Goal: Task Accomplishment & Management: Complete application form

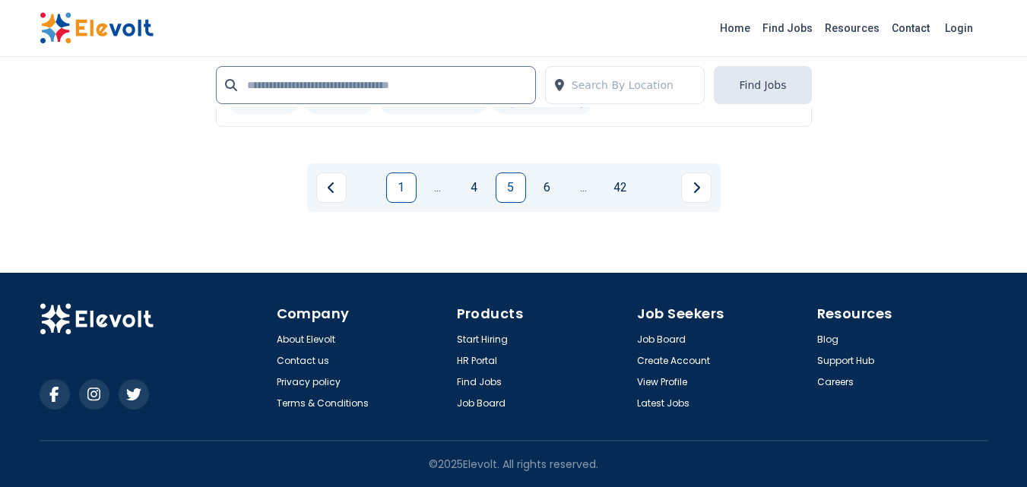
click at [395, 192] on link "1" at bounding box center [401, 188] width 30 height 30
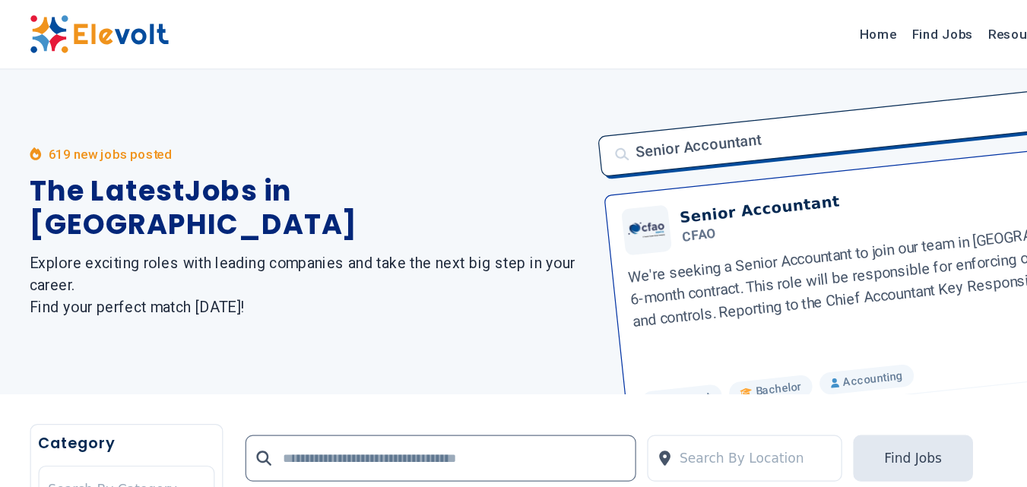
click at [637, 81] on div "Senior Accountant Senior Accountant CFAO We're seeking a Senior Accountant to j…" at bounding box center [742, 190] width 493 height 266
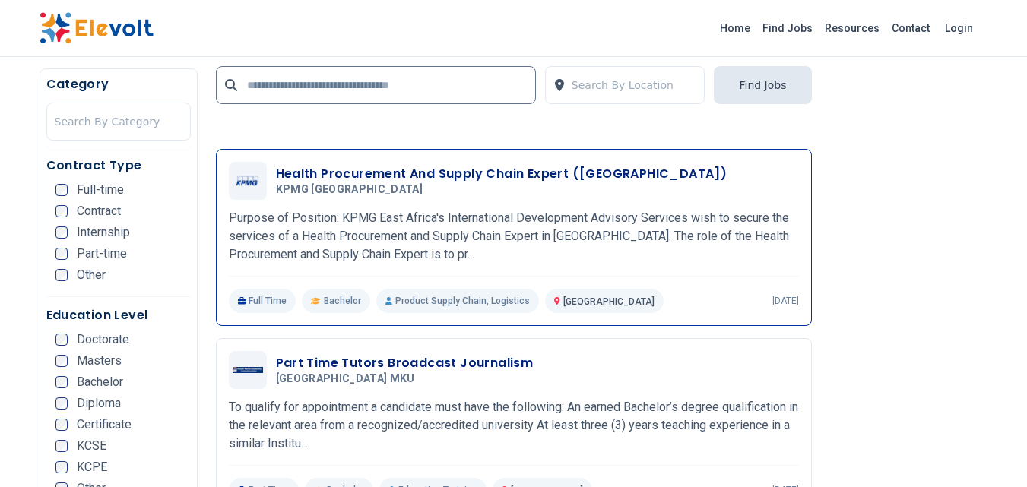
scroll to position [3395, 0]
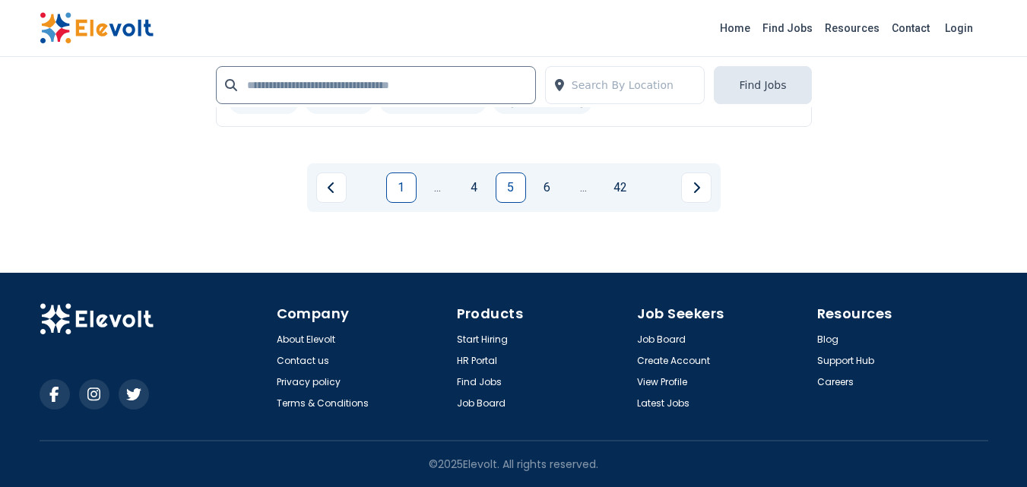
click at [397, 192] on link "1" at bounding box center [401, 188] width 30 height 30
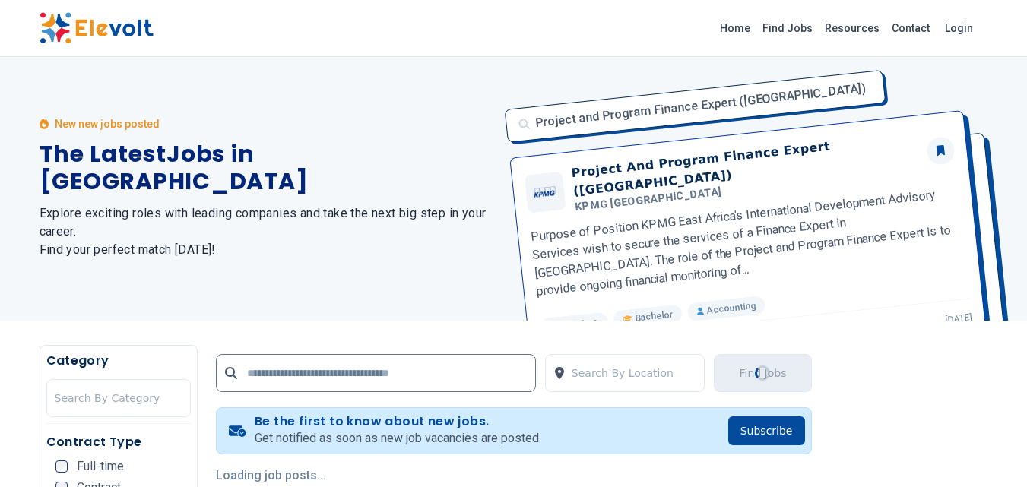
scroll to position [0, 0]
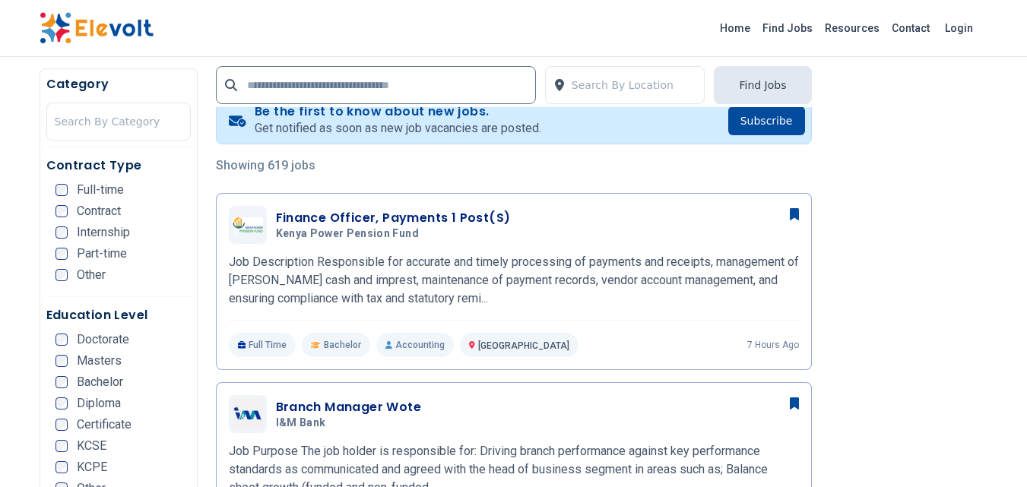
scroll to position [380, 0]
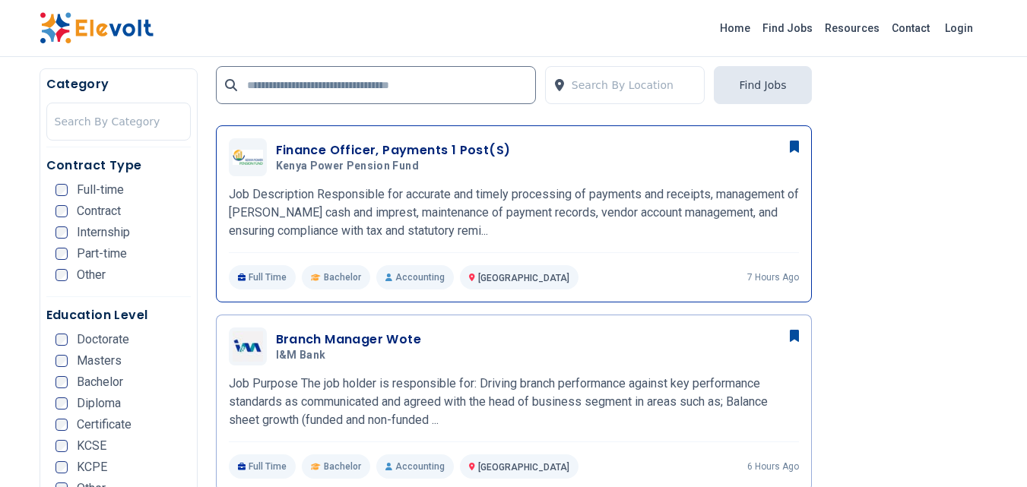
click at [489, 230] on p "Job Description Responsible for accurate and timely processing of payments and …" at bounding box center [514, 213] width 570 height 55
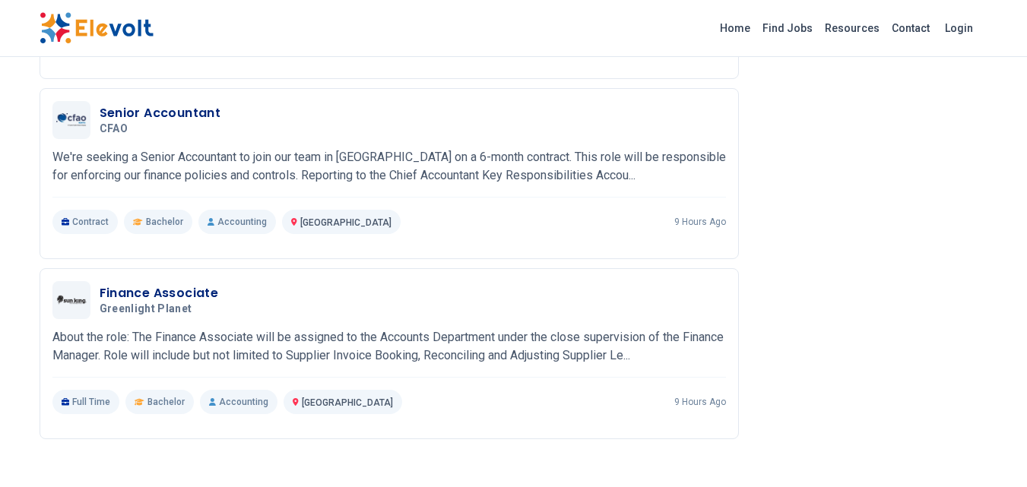
scroll to position [1678, 0]
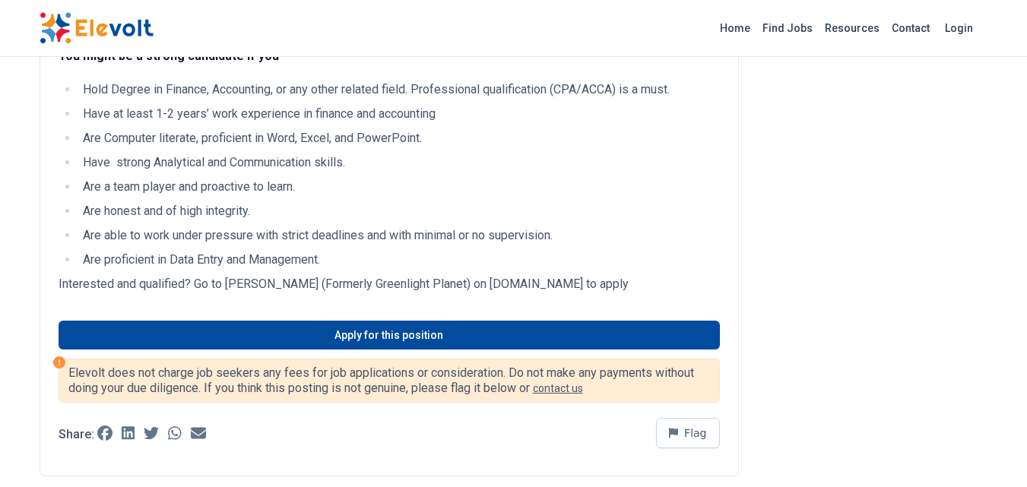
scroll to position [693, 0]
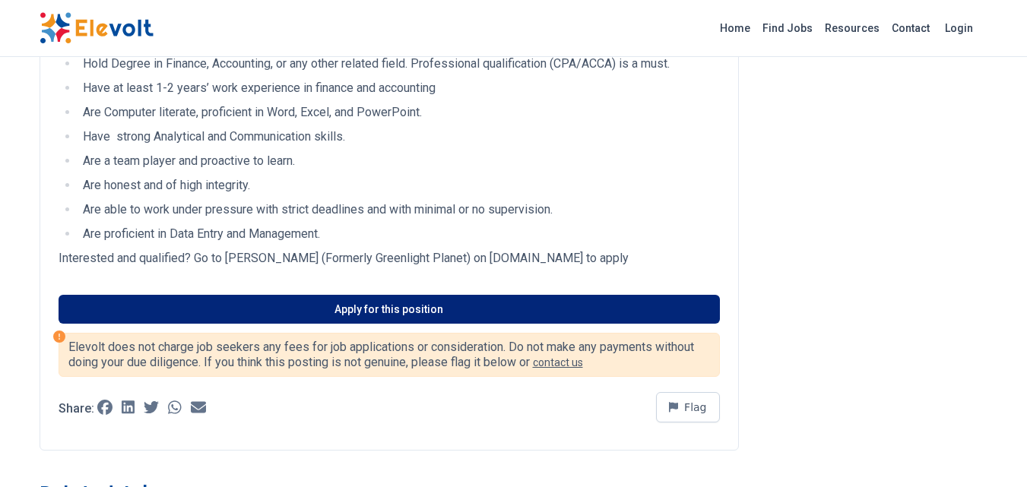
click at [217, 315] on link "Apply for this position" at bounding box center [390, 309] width 662 height 29
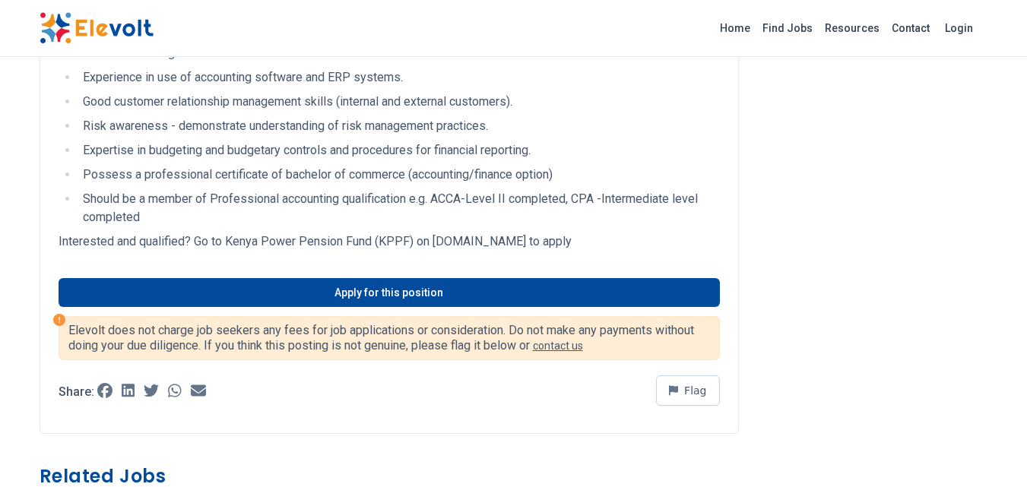
scroll to position [1098, 0]
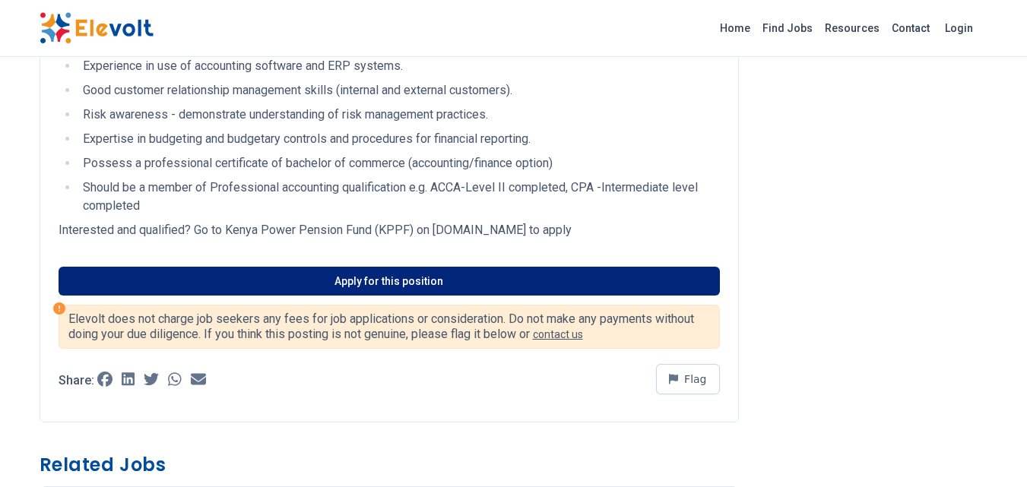
click at [230, 277] on link "Apply for this position" at bounding box center [390, 281] width 662 height 29
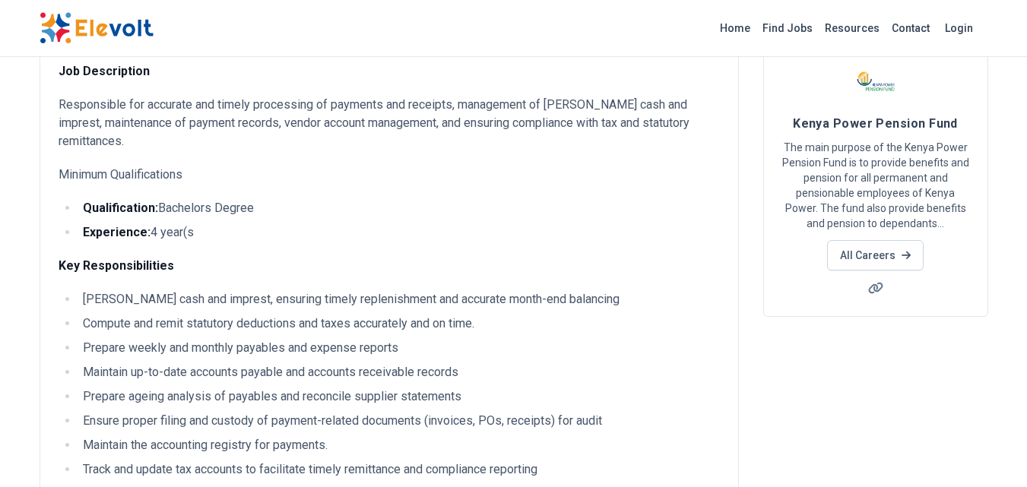
scroll to position [0, 0]
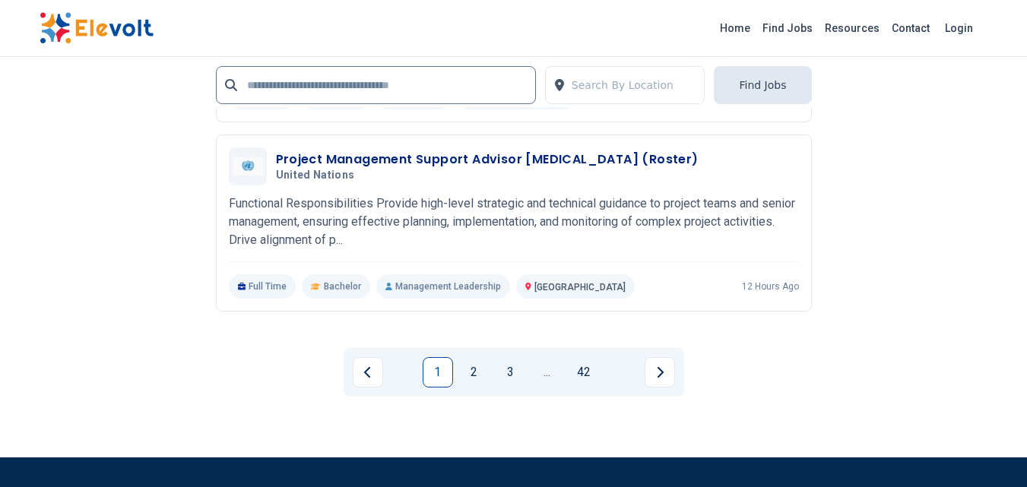
scroll to position [3211, 0]
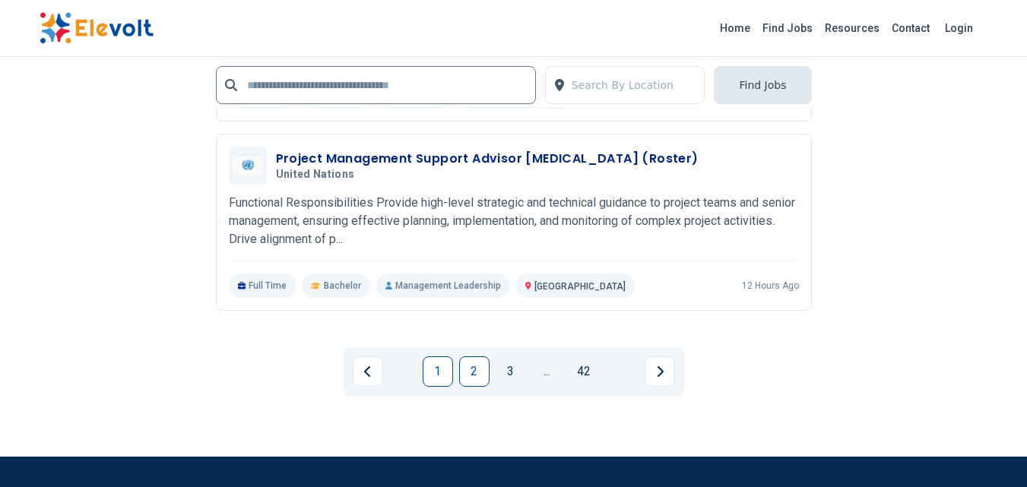
click at [468, 373] on link "2" at bounding box center [474, 372] width 30 height 30
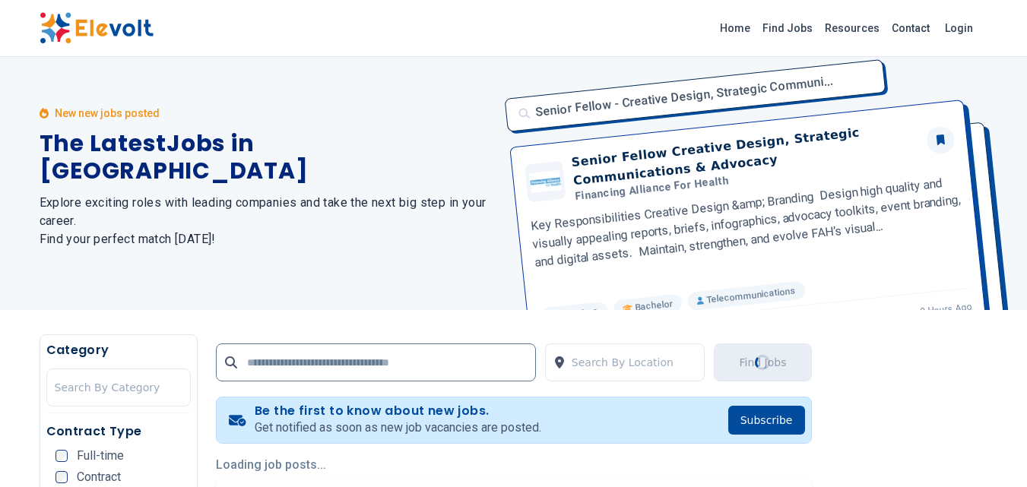
scroll to position [0, 0]
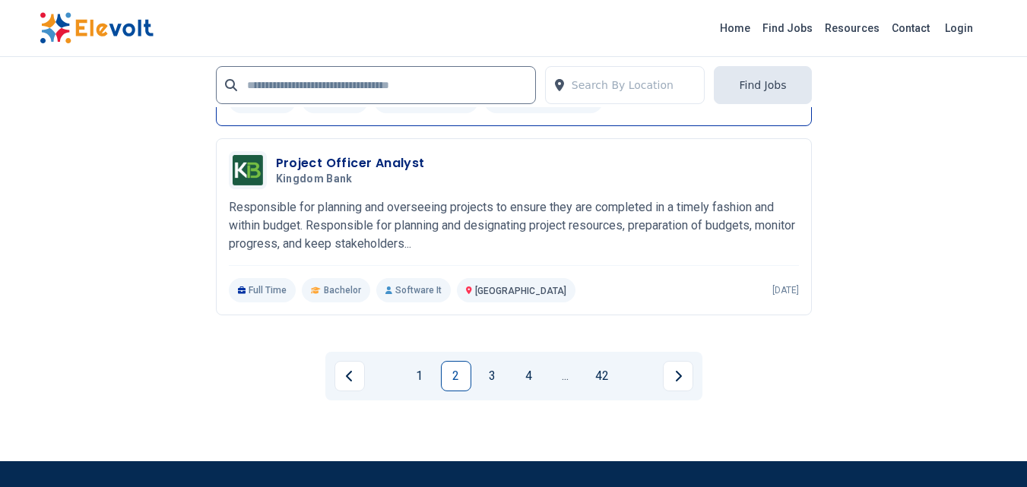
scroll to position [3321, 0]
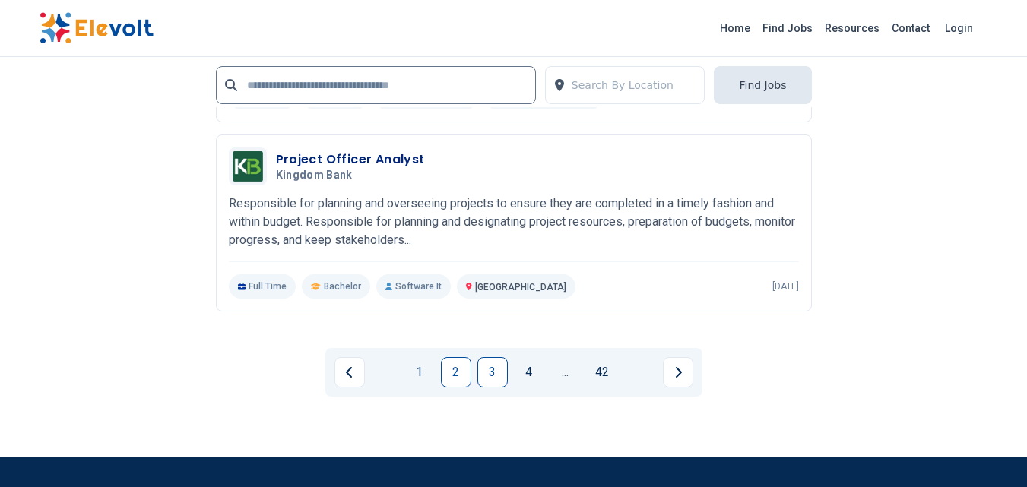
click at [500, 379] on link "3" at bounding box center [493, 372] width 30 height 30
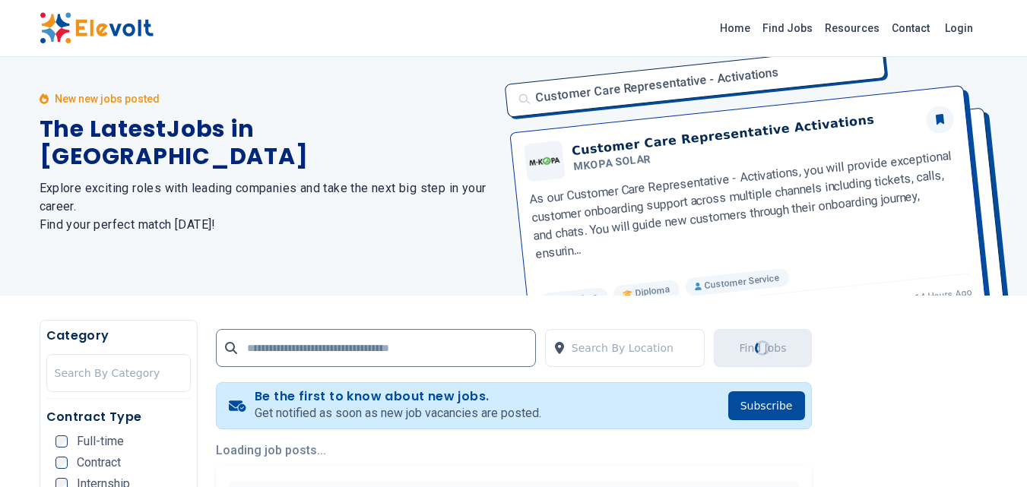
scroll to position [0, 0]
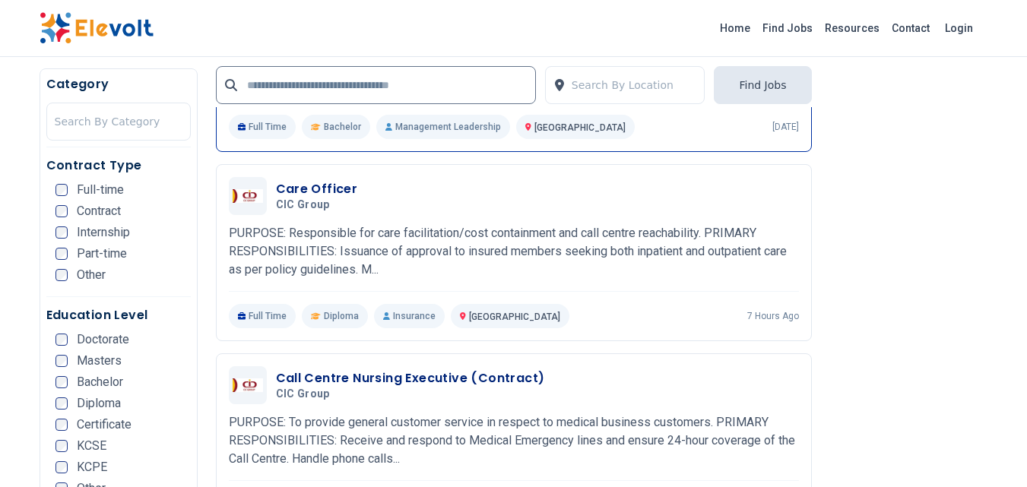
scroll to position [1698, 0]
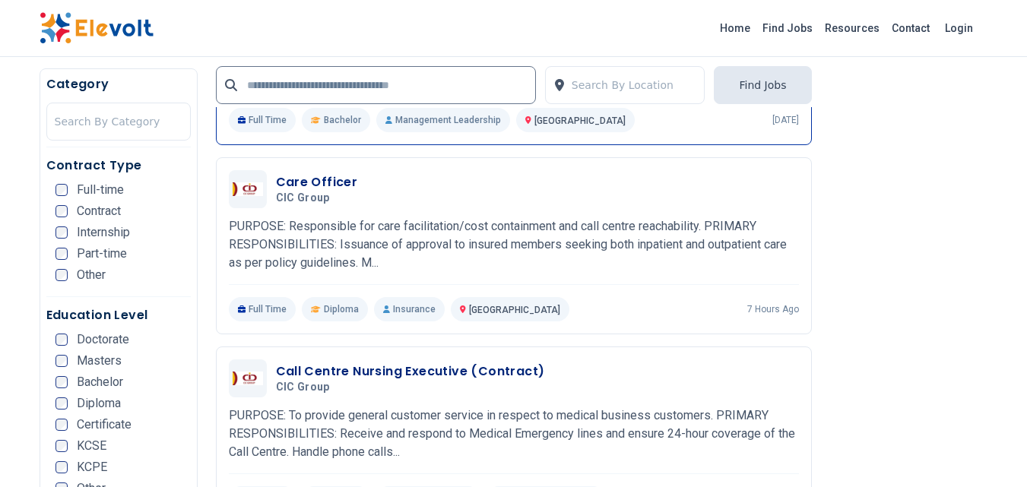
click at [501, 370] on h3 "Call Centre Nursing Executive (Contract)" at bounding box center [410, 372] width 269 height 18
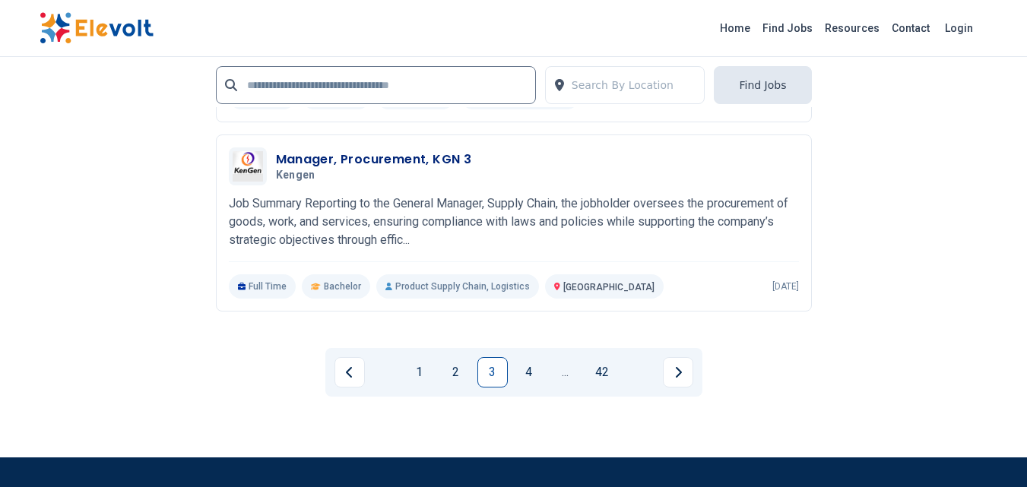
scroll to position [3109, 0]
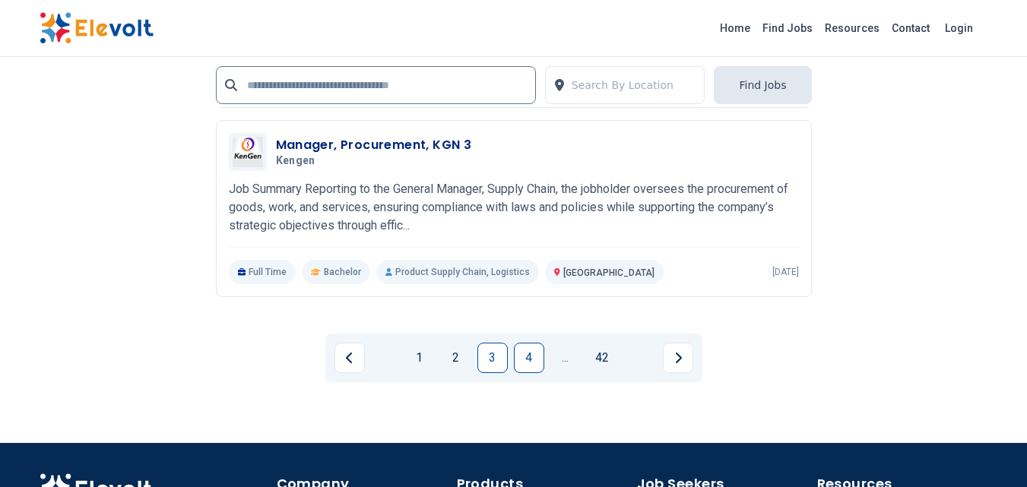
click at [534, 360] on link "4" at bounding box center [529, 358] width 30 height 30
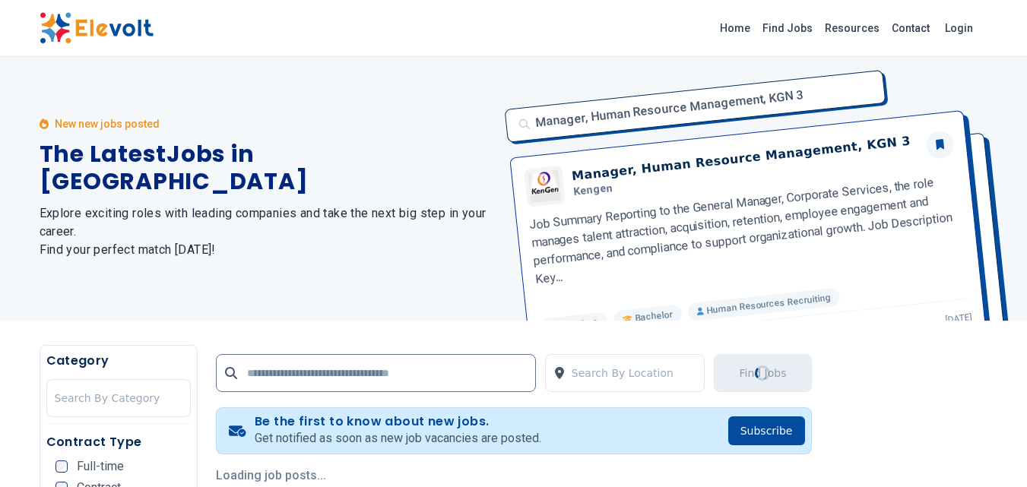
scroll to position [0, 0]
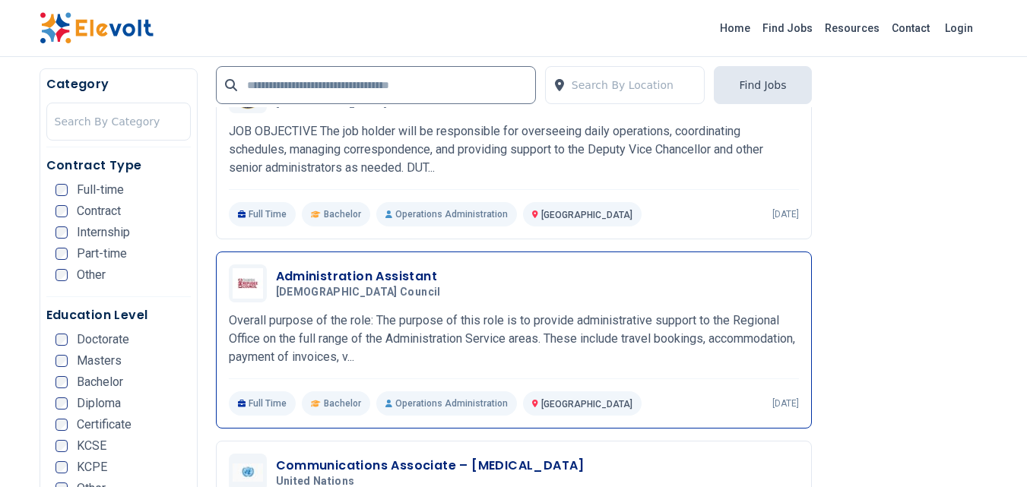
scroll to position [839, 0]
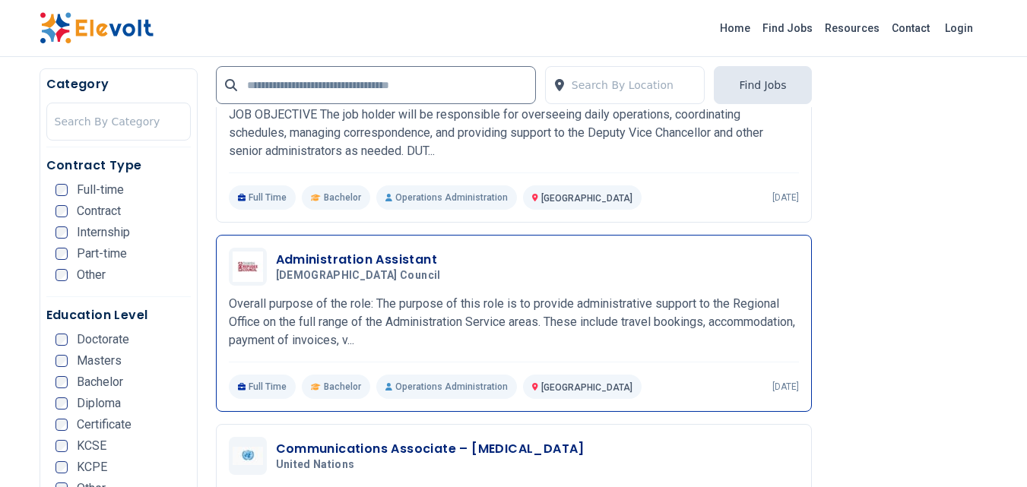
click at [487, 367] on div "Administration Assistant Danish Refugee Council 09/16/2025 10/16/2025 Nairobi K…" at bounding box center [514, 323] width 570 height 151
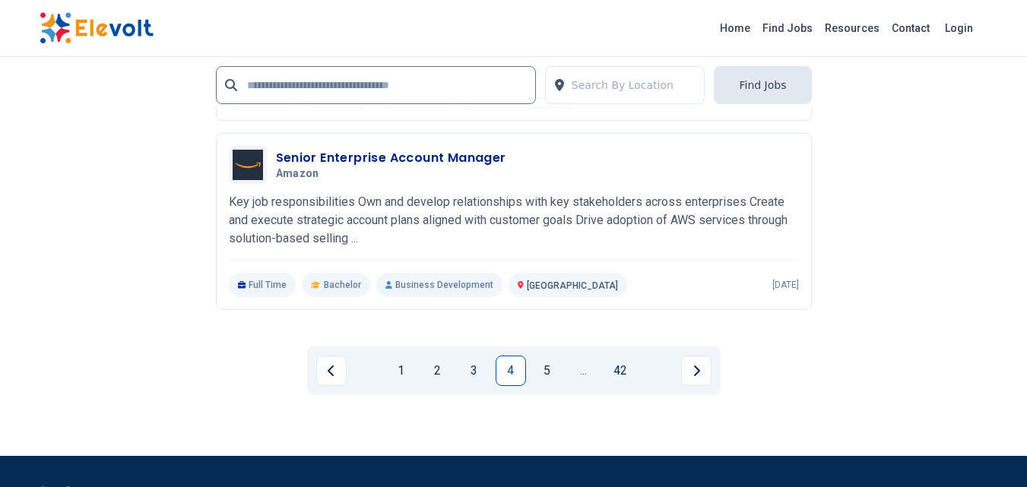
scroll to position [3382, 0]
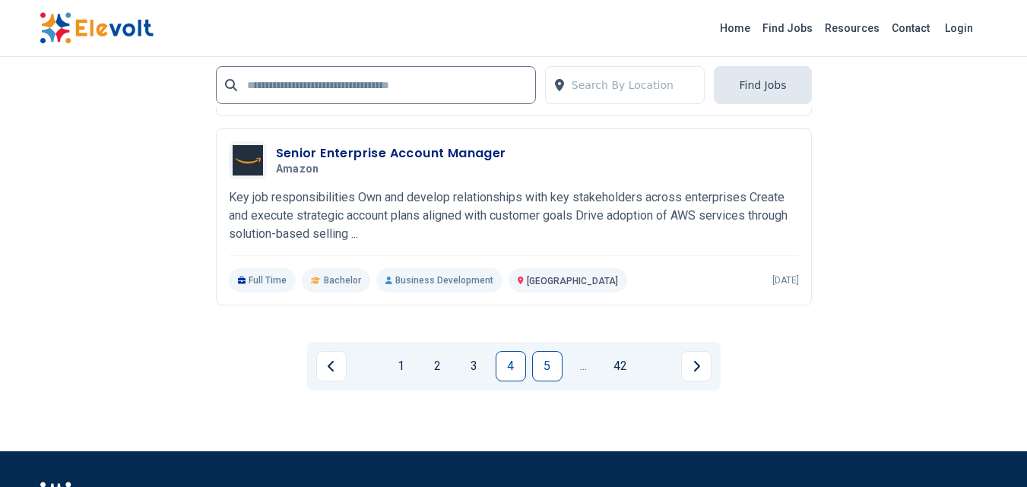
click at [544, 368] on link "5" at bounding box center [547, 366] width 30 height 30
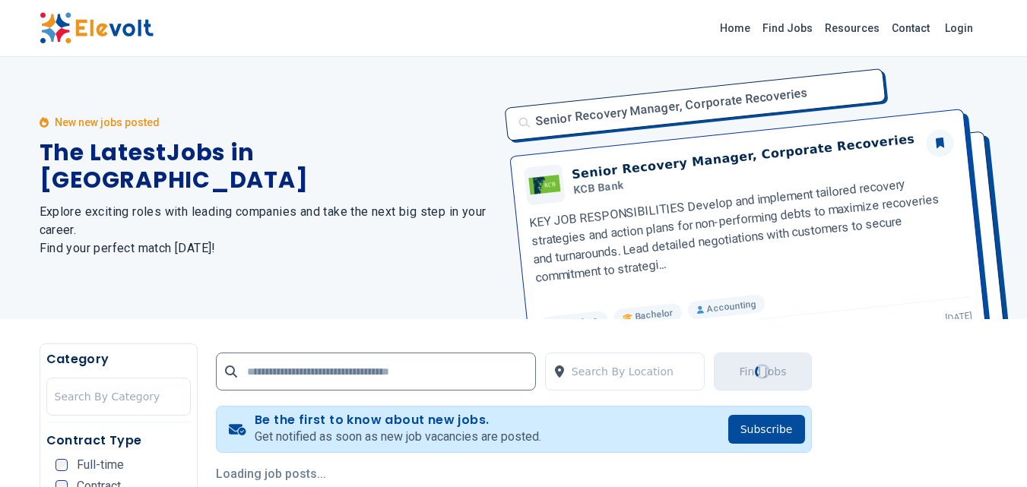
scroll to position [0, 0]
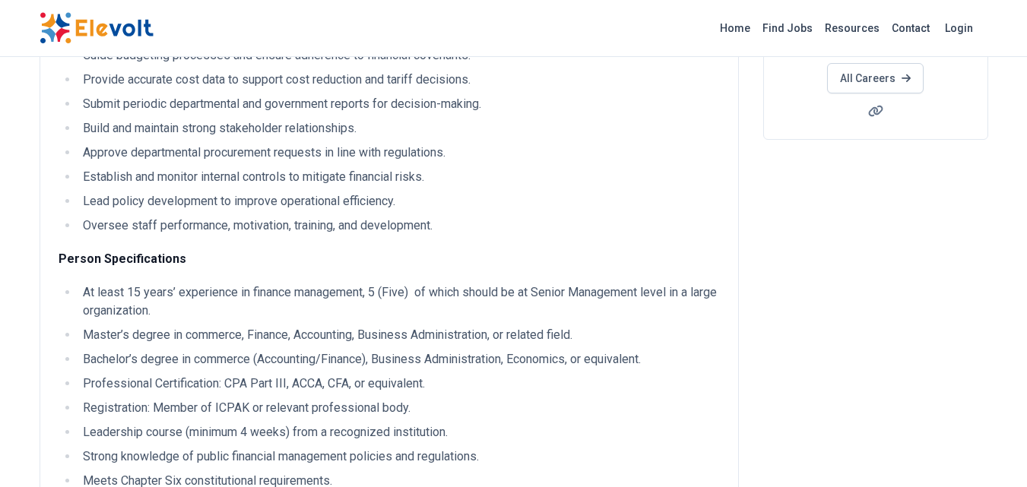
scroll to position [321, 0]
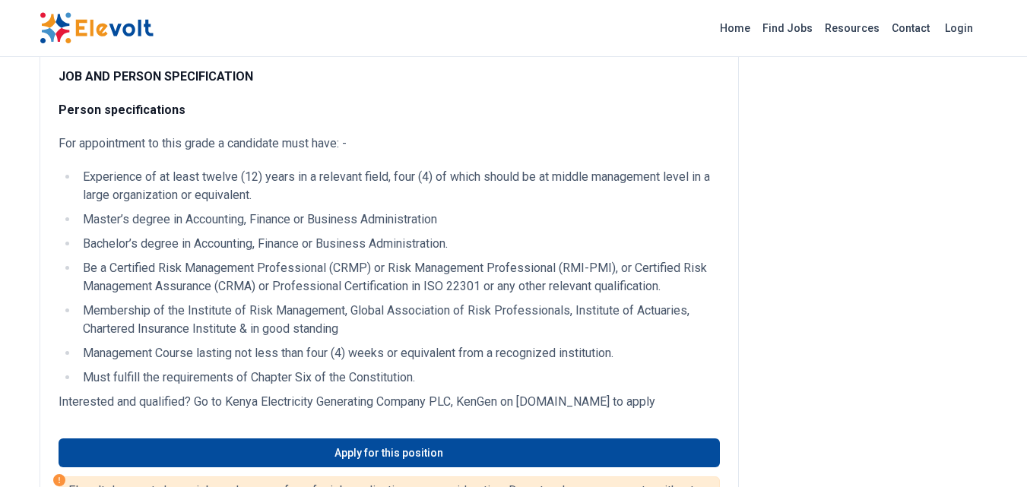
scroll to position [532, 0]
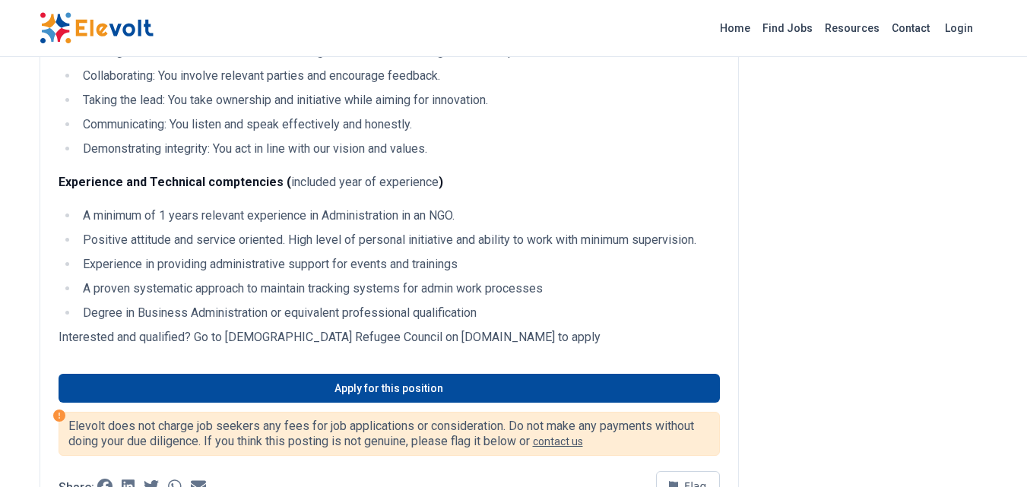
scroll to position [955, 0]
